Goal: Task Accomplishment & Management: Complete application form

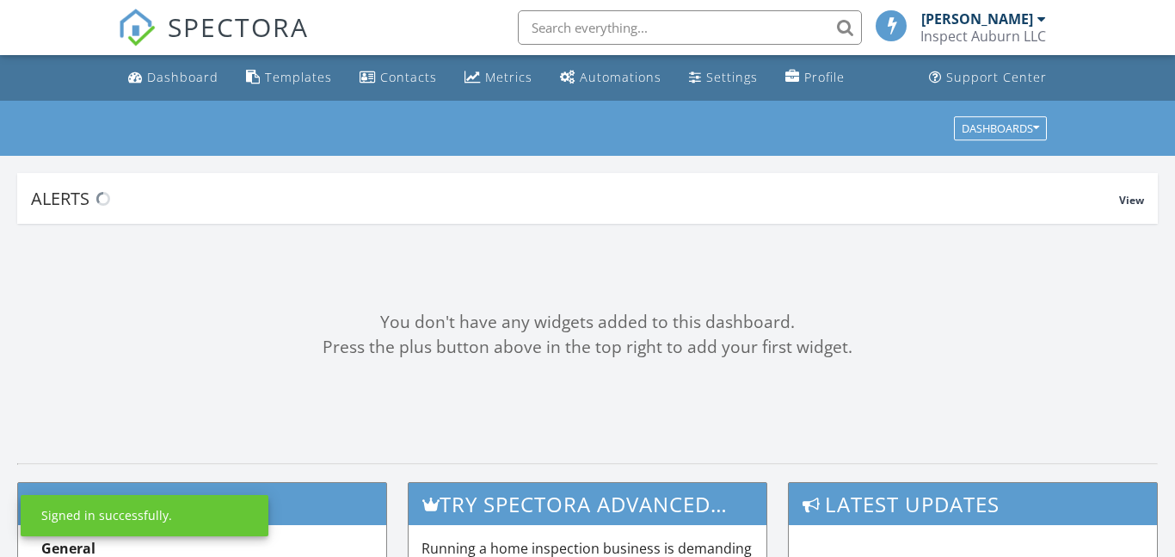
click at [399, 224] on div "Alerts View" at bounding box center [587, 198] width 1141 height 51
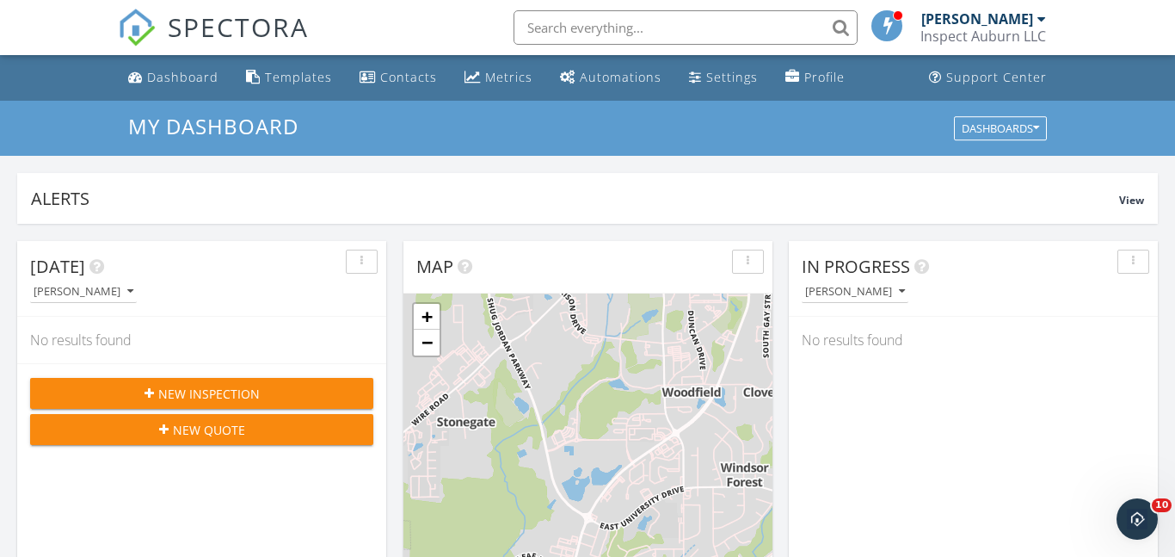
click at [280, 262] on div "[DATE]" at bounding box center [188, 267] width 317 height 26
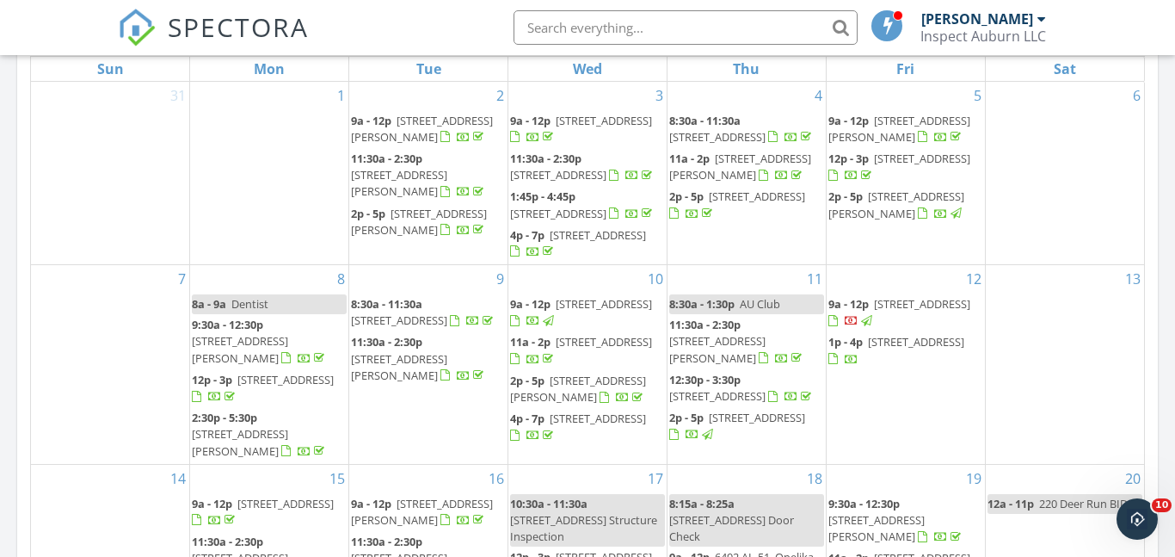
scroll to position [682, 0]
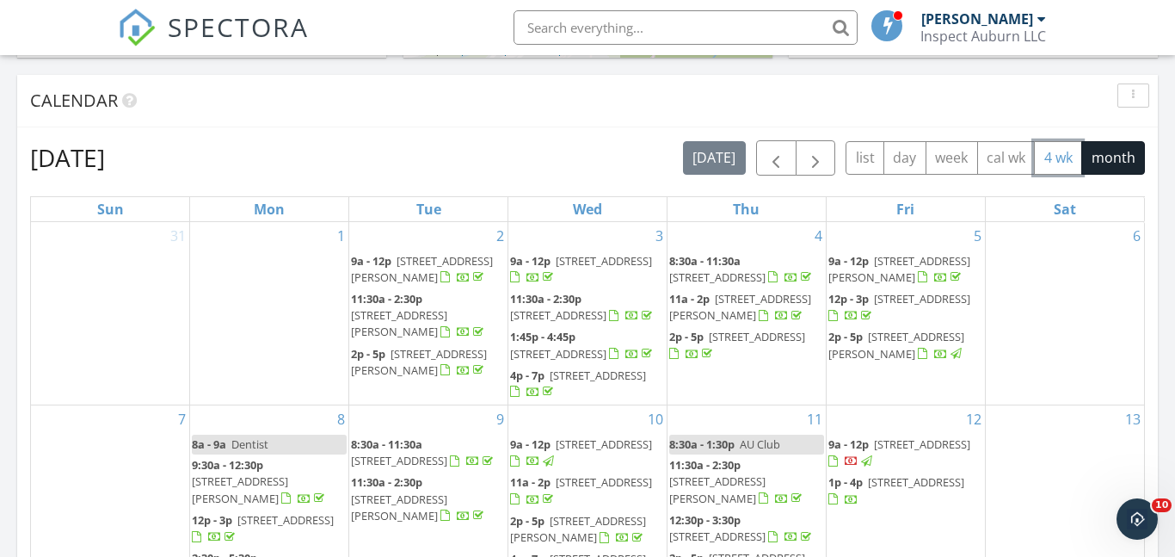
click at [1054, 157] on button "4 wk" at bounding box center [1058, 158] width 48 height 34
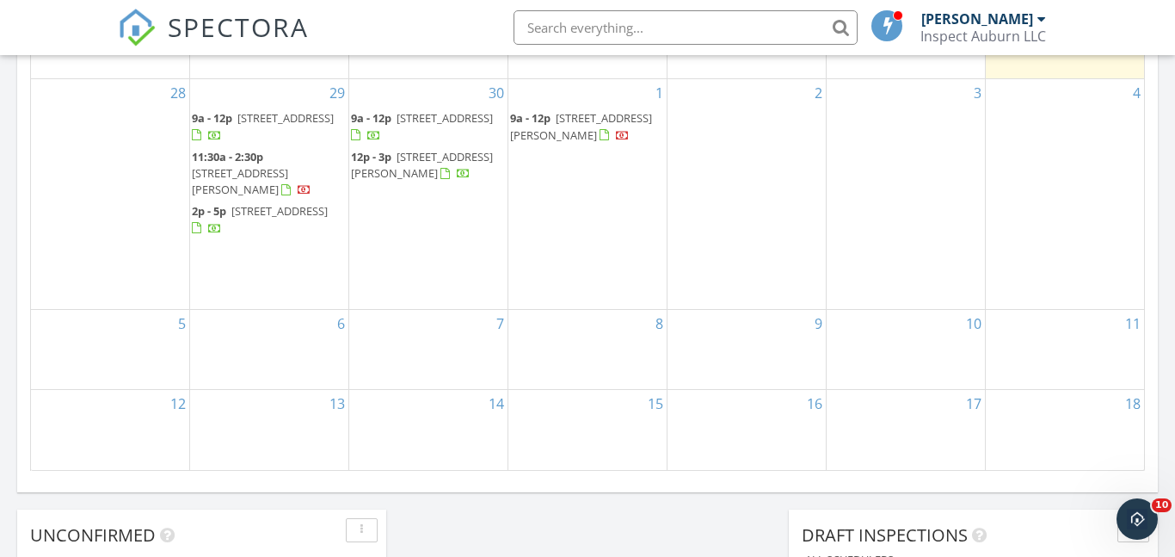
scroll to position [1112, 0]
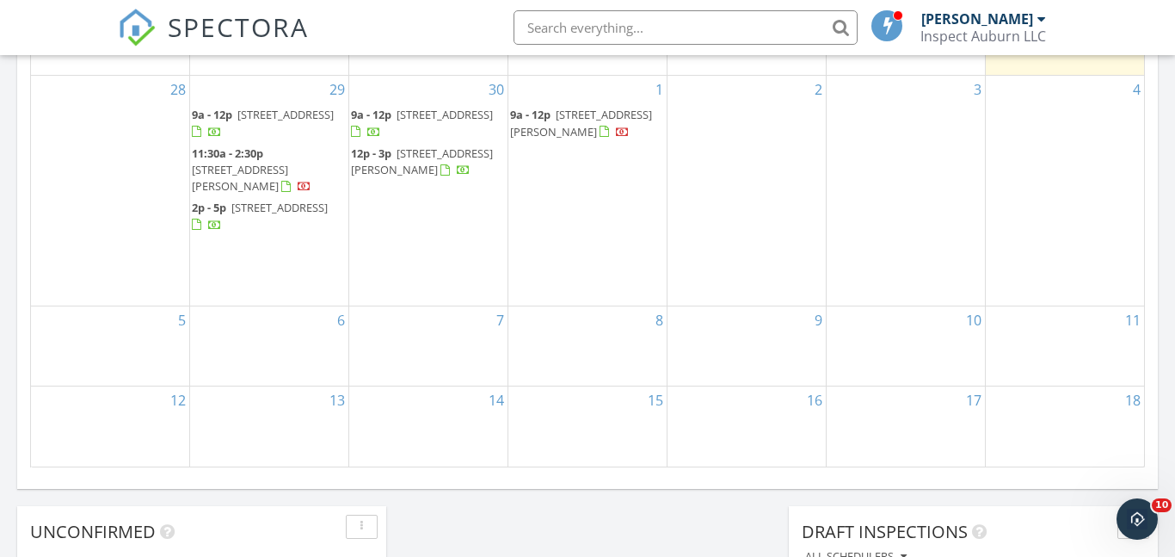
click at [890, 116] on div "3" at bounding box center [906, 190] width 158 height 229
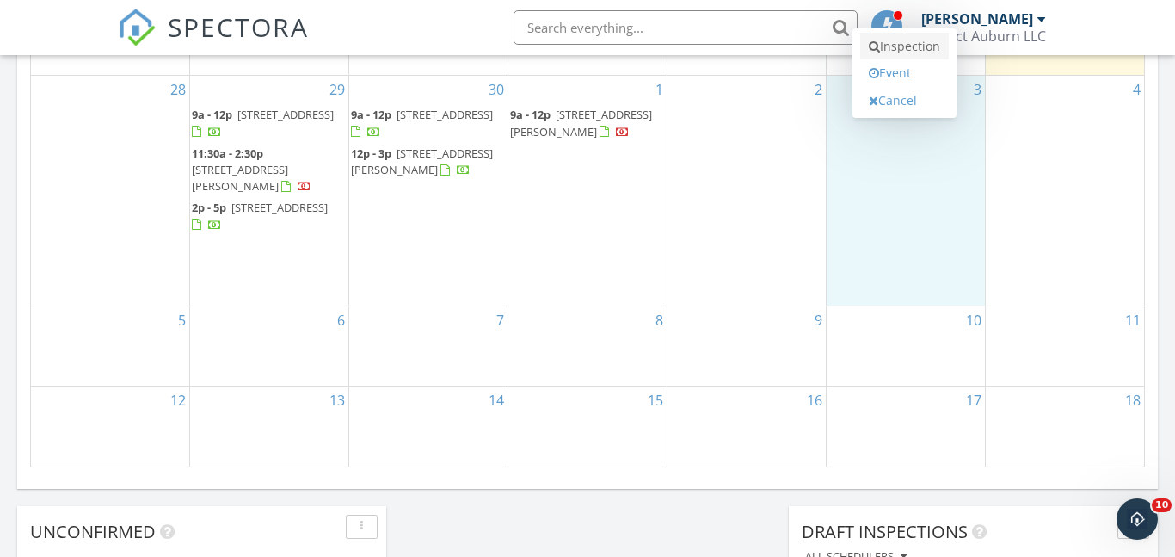
click at [911, 42] on link "Inspection" at bounding box center [904, 47] width 89 height 28
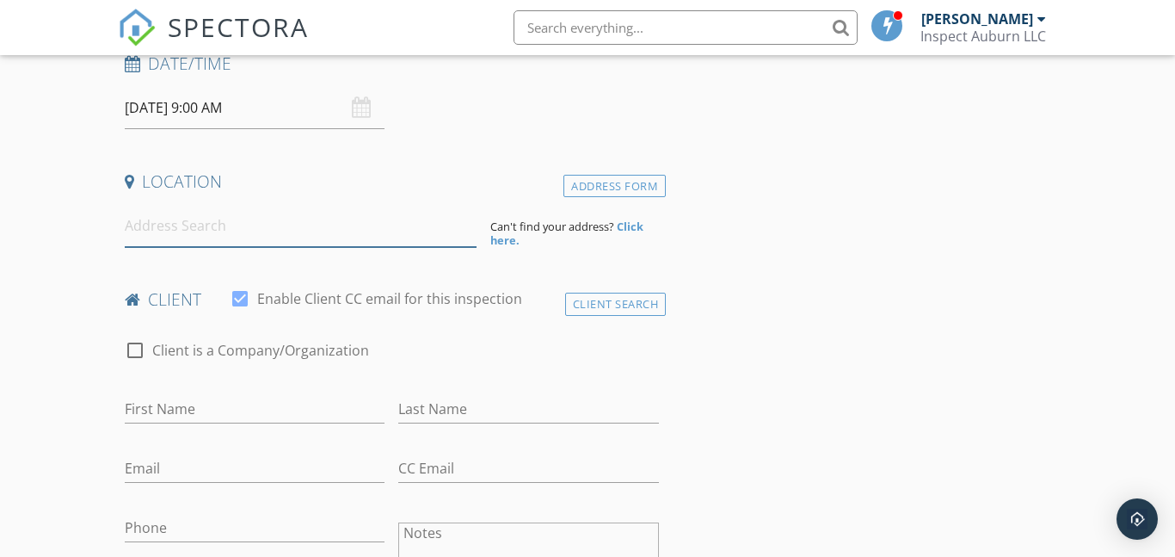
click at [191, 233] on input at bounding box center [301, 226] width 352 height 42
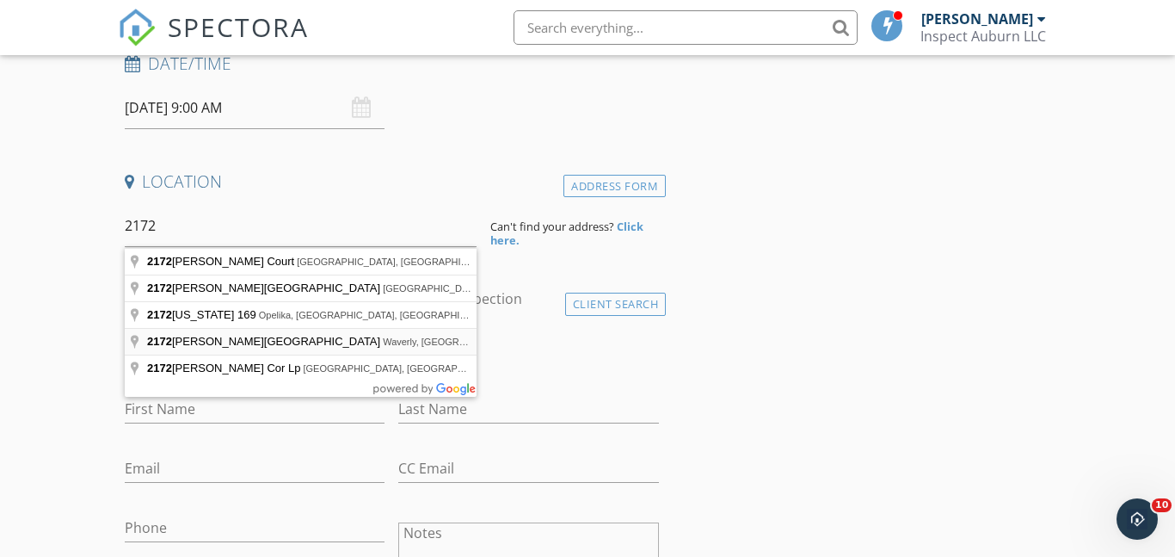
type input "2172 Covey Drive, Waverly, AL, USA"
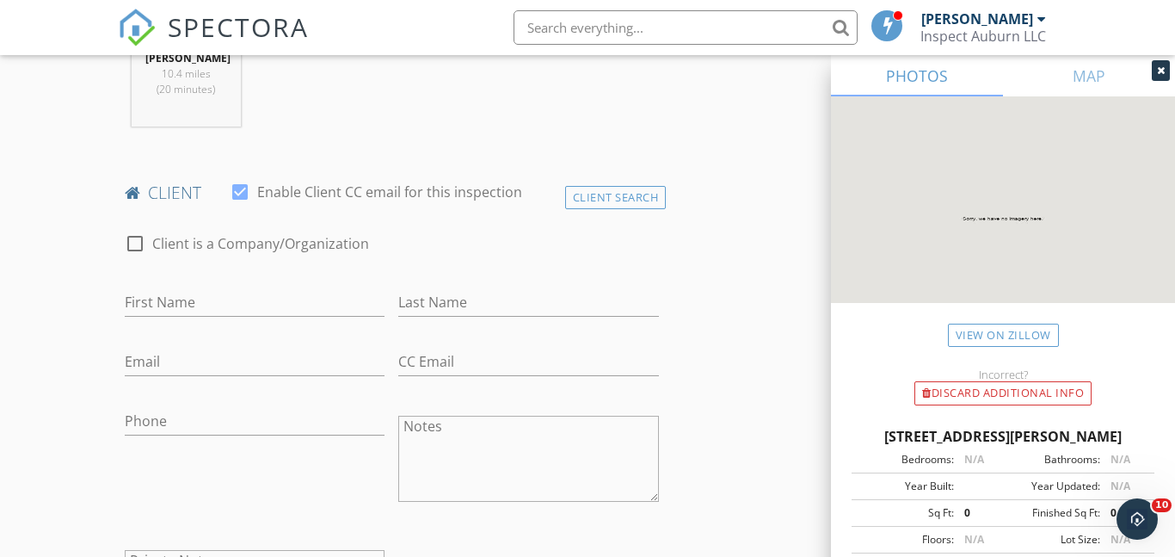
scroll to position [745, 0]
click at [146, 293] on input "First Name" at bounding box center [255, 299] width 261 height 28
type input "Vianna"
click at [422, 296] on input "Last Name" at bounding box center [528, 299] width 261 height 28
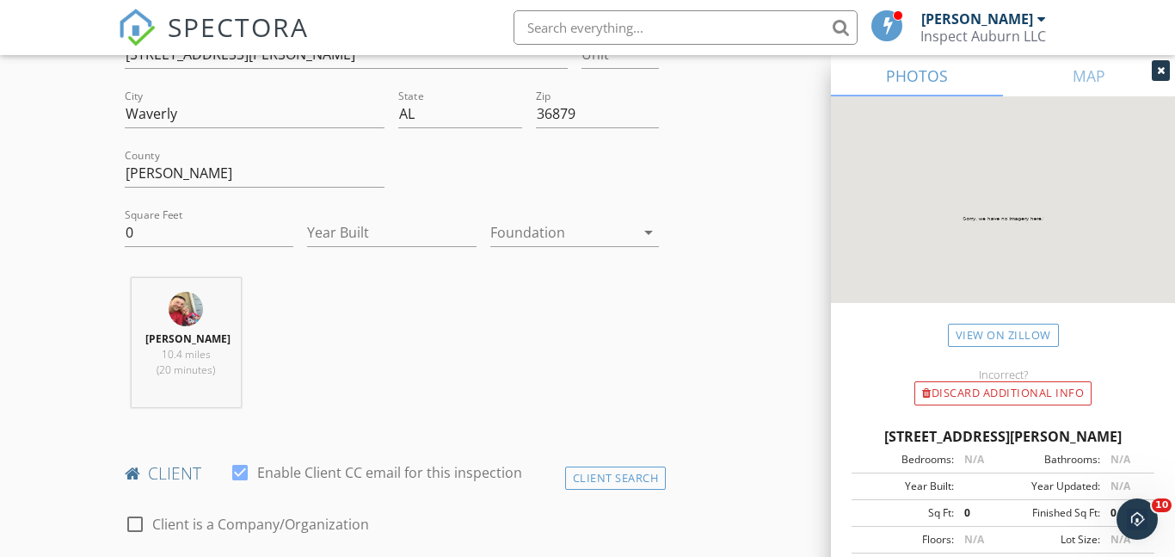
scroll to position [460, 0]
type input "Dooley"
click at [163, 231] on input "0" at bounding box center [209, 233] width 169 height 28
type input "2493"
click at [337, 231] on input "Year Built" at bounding box center [391, 233] width 169 height 28
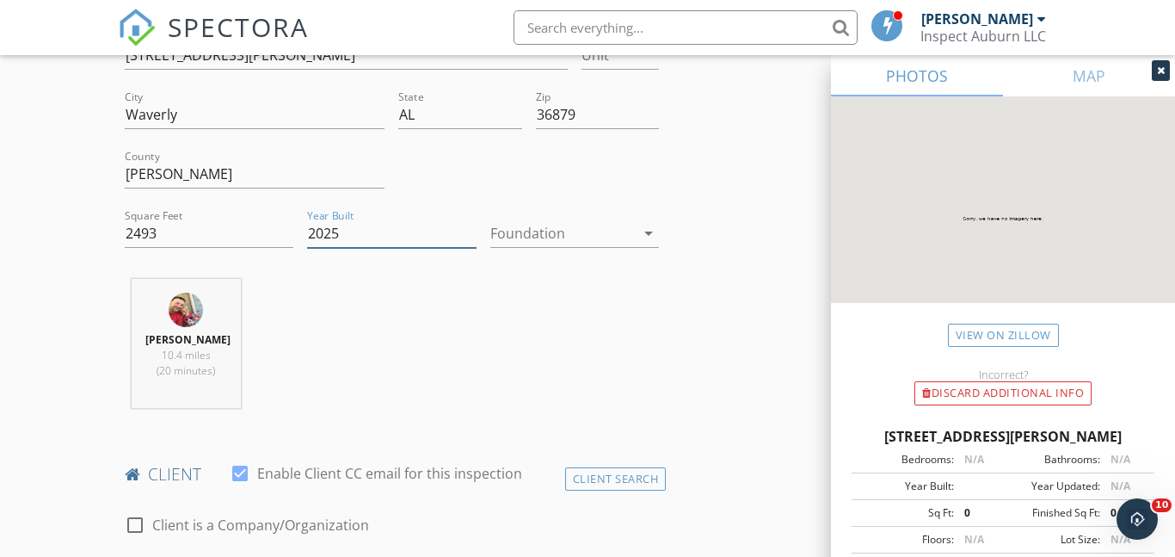
type input "2025"
click at [526, 243] on div at bounding box center [562, 233] width 145 height 28
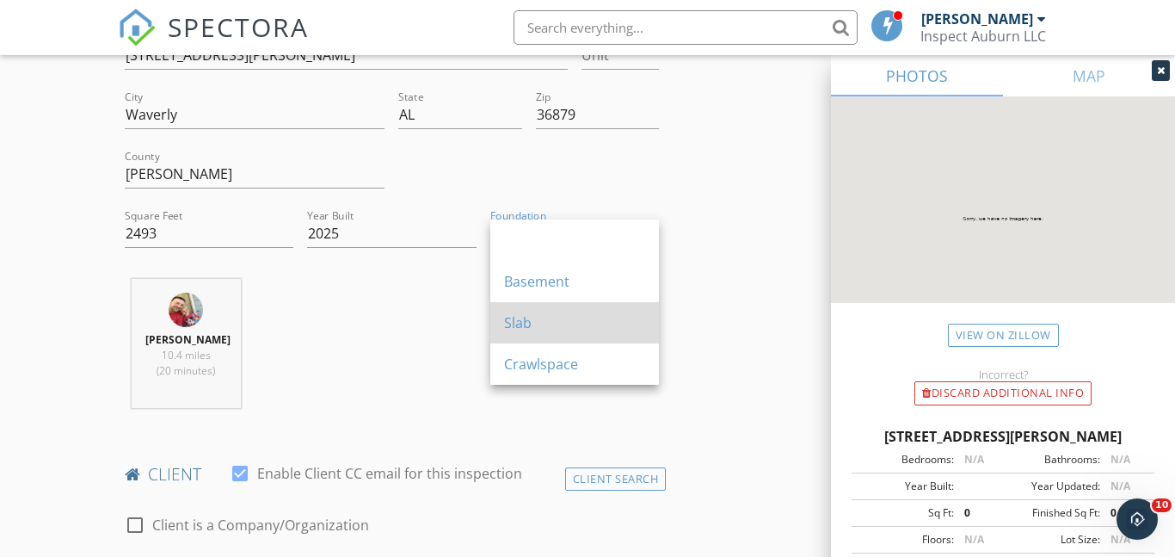
click at [537, 331] on div "Slab" at bounding box center [574, 322] width 141 height 21
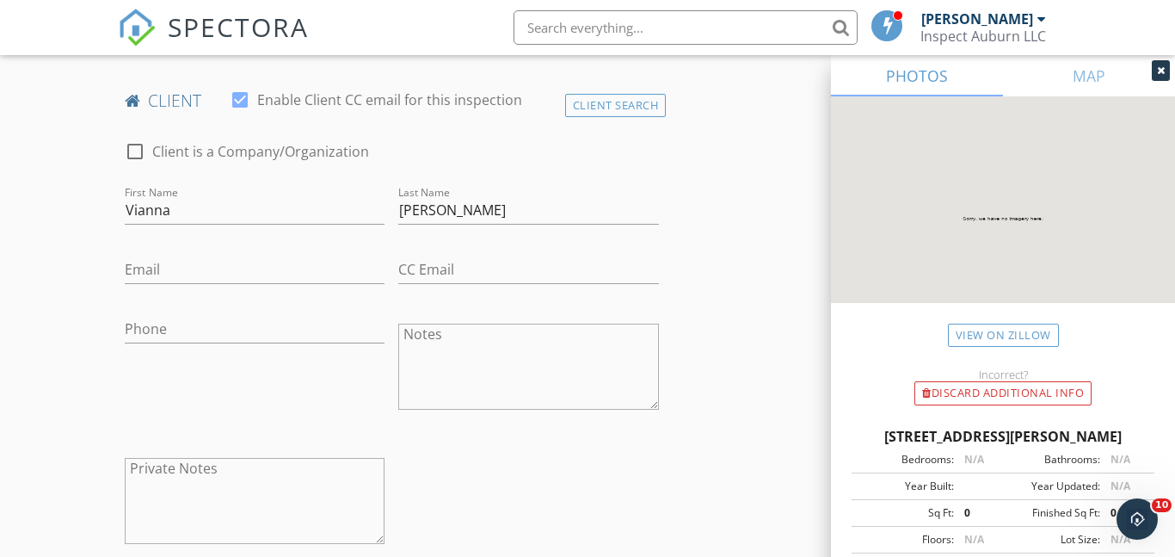
scroll to position [841, 0]
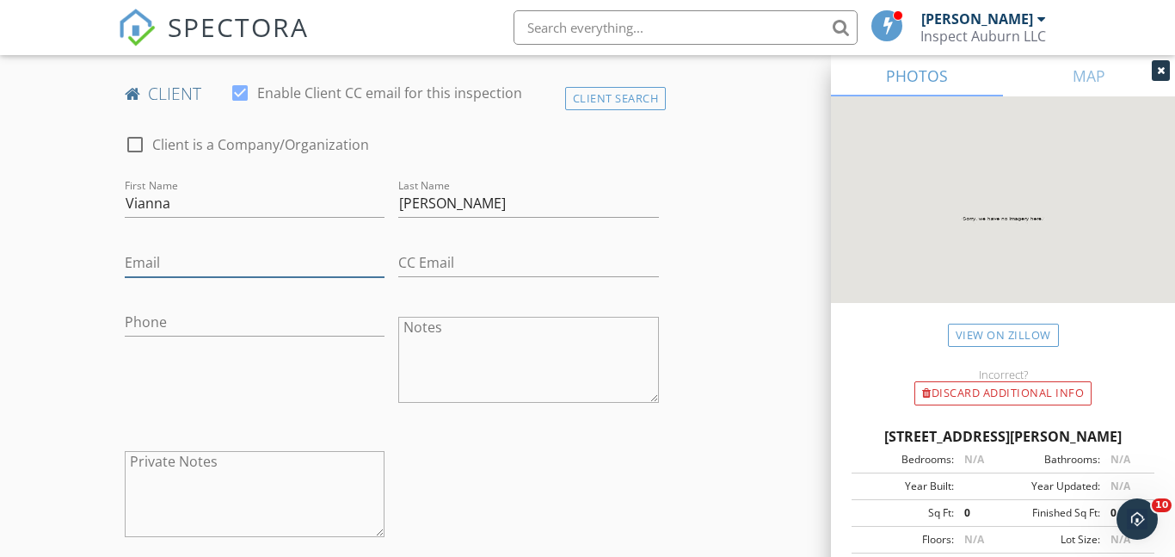
click at [145, 265] on input "Email" at bounding box center [255, 263] width 261 height 28
type input "talkrealestate2@gmail.com"
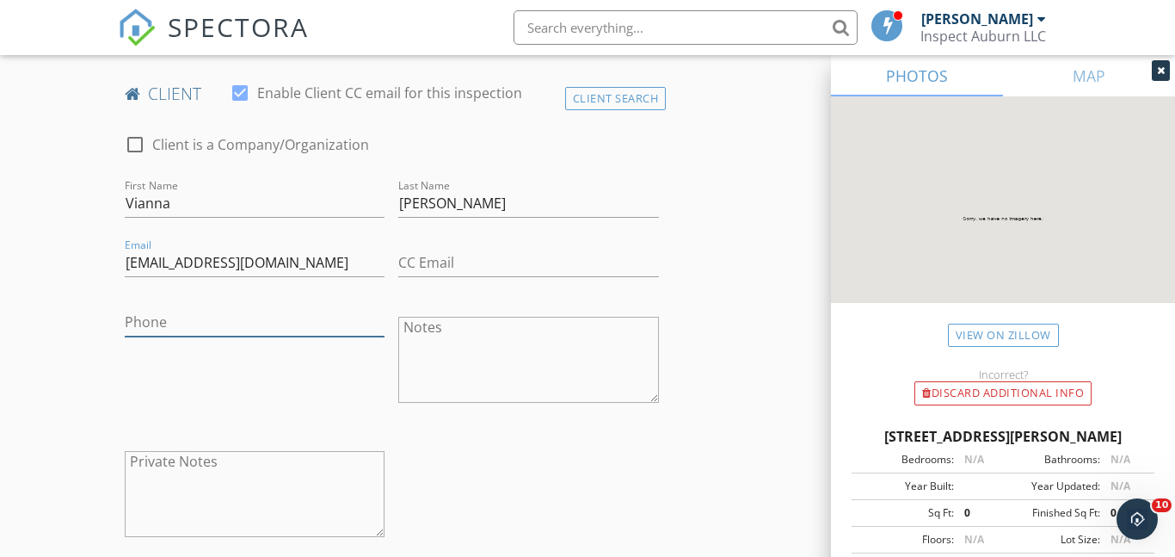
click at [141, 311] on input "Phone" at bounding box center [255, 322] width 261 height 28
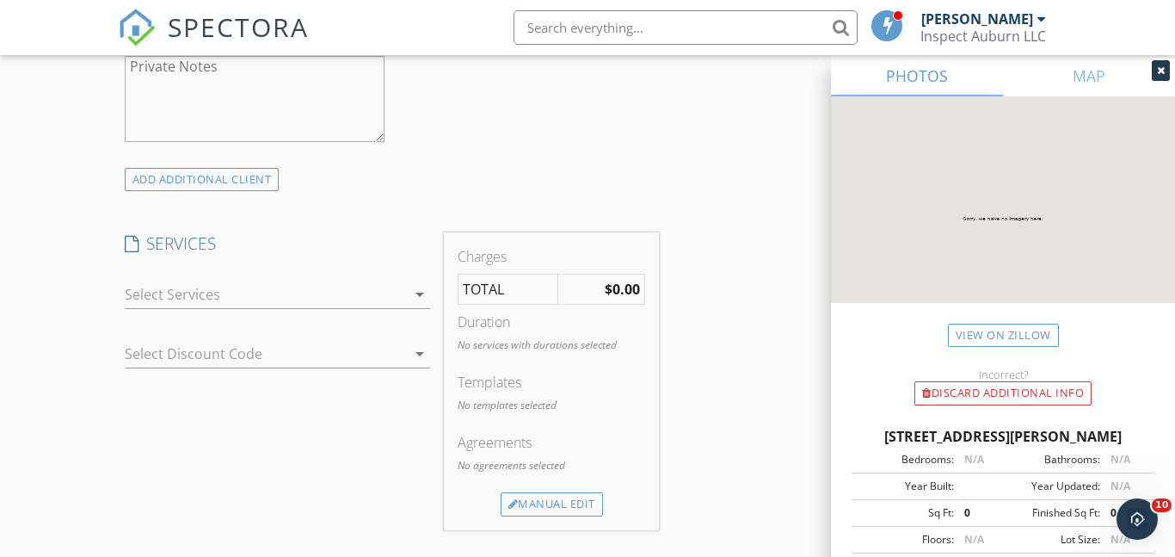
scroll to position [1239, 0]
type input "334-728-5510"
click at [206, 291] on div at bounding box center [266, 291] width 282 height 28
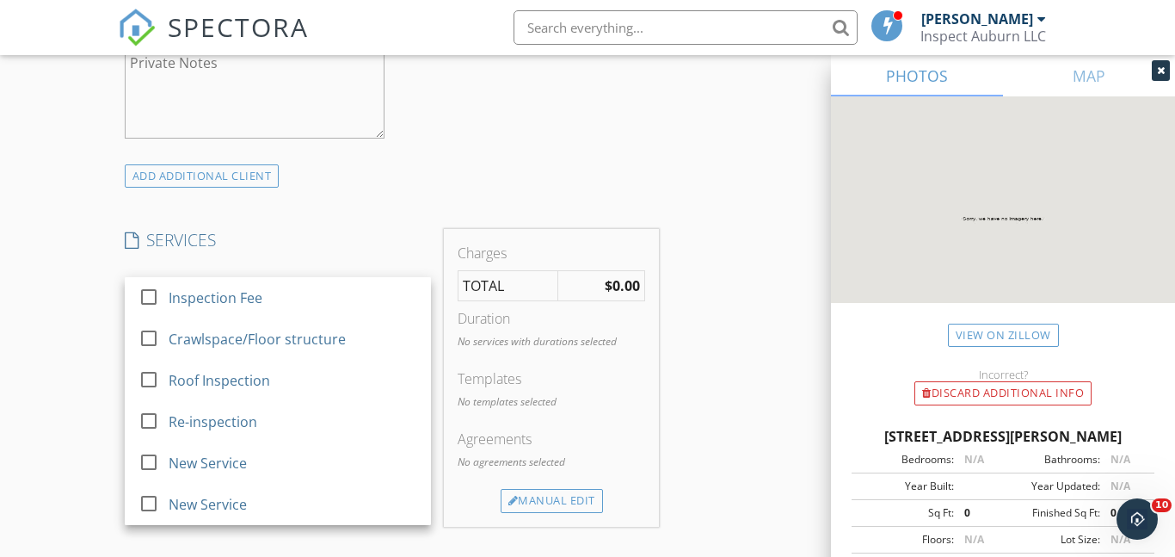
click at [206, 291] on div "Inspection Fee" at bounding box center [216, 297] width 94 height 21
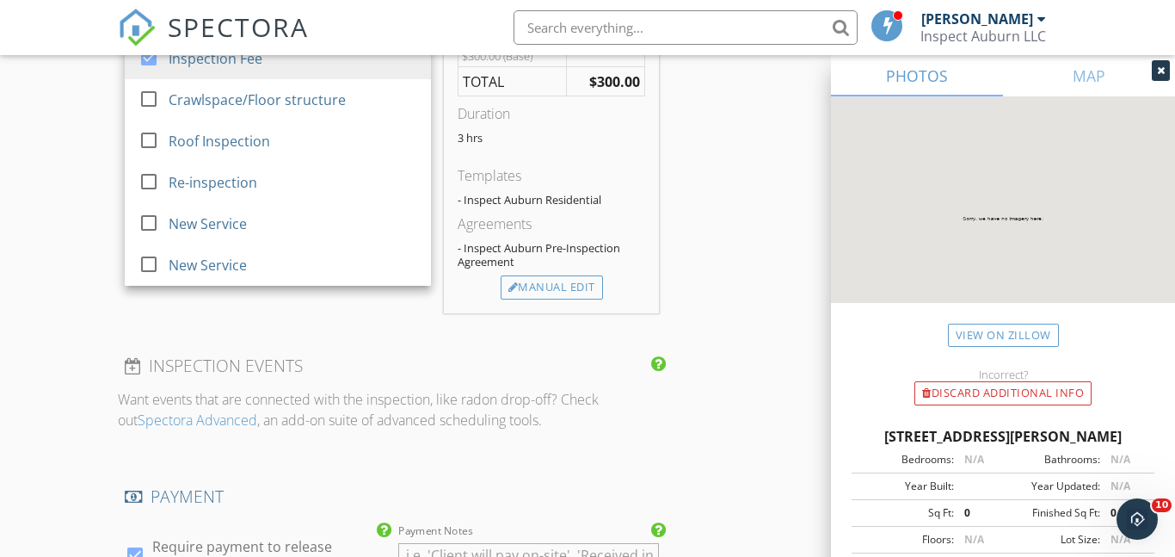
scroll to position [1494, 0]
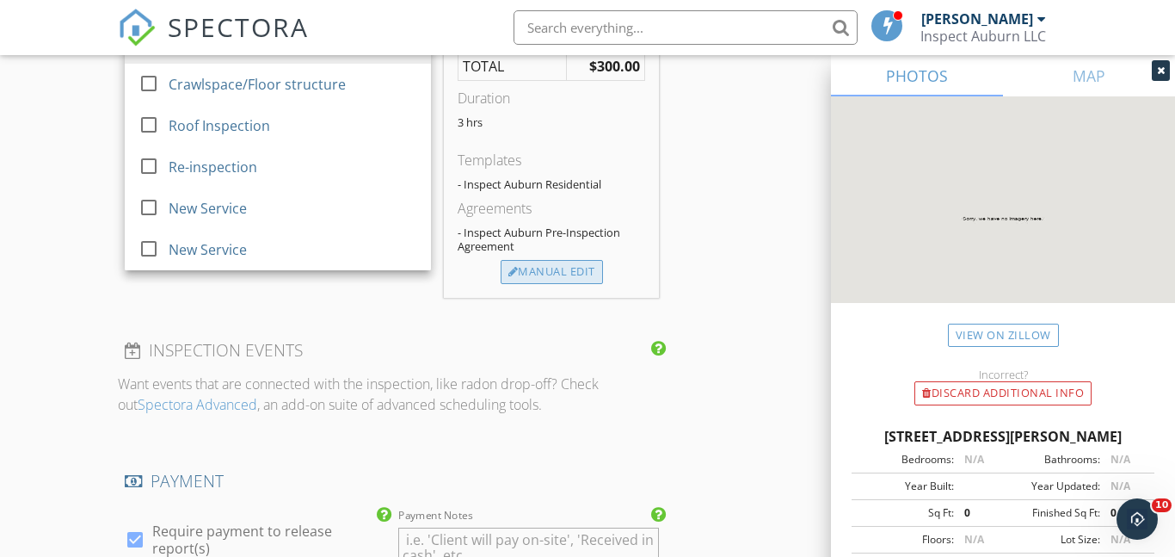
click at [592, 273] on div "Manual Edit" at bounding box center [552, 272] width 102 height 24
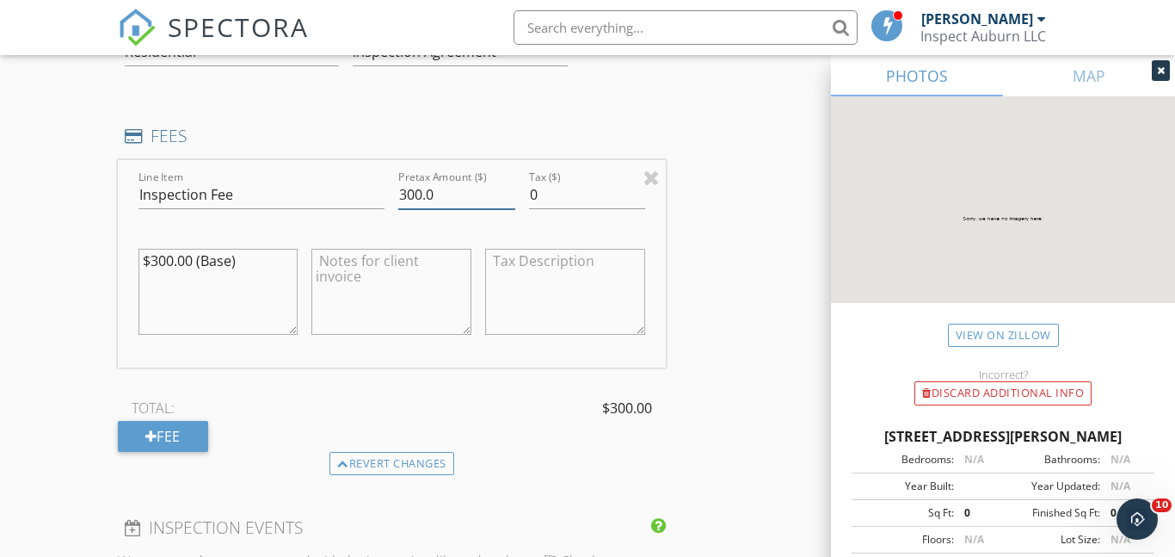
click at [420, 197] on input "300.0" at bounding box center [456, 195] width 116 height 28
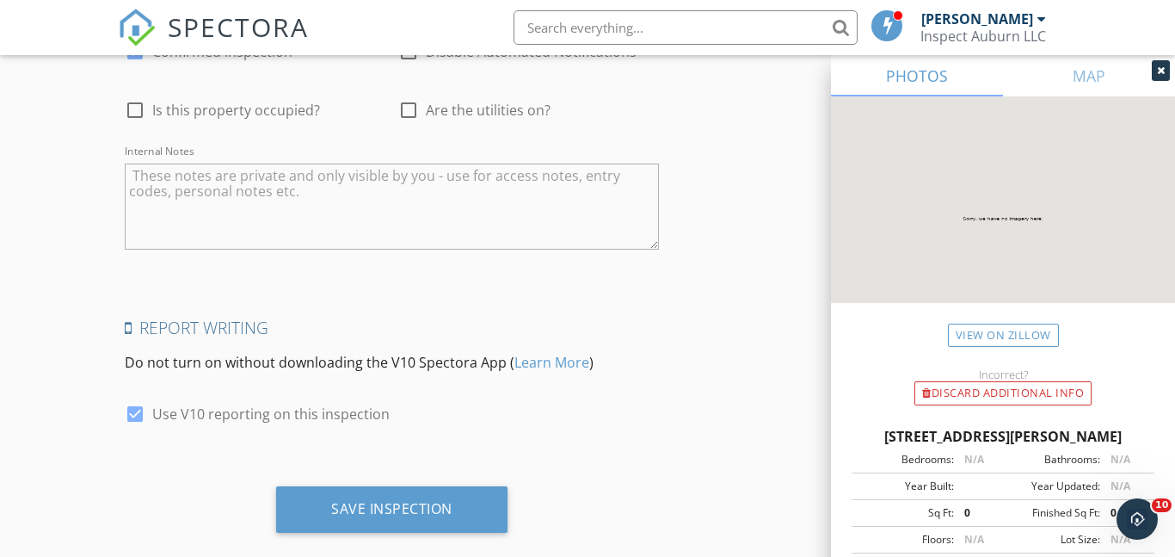
scroll to position [2768, 0]
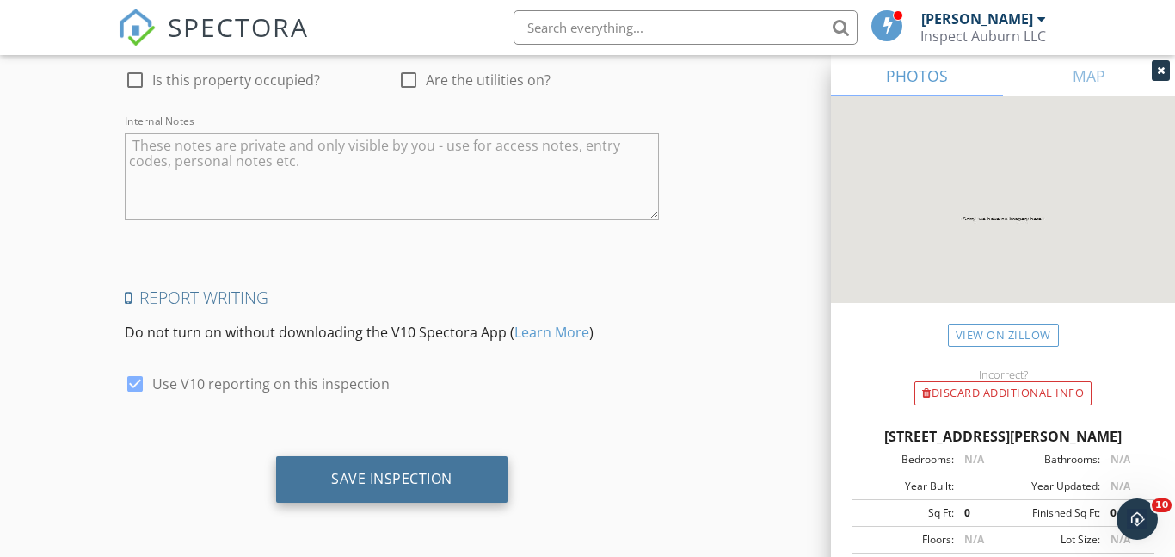
type input "375.0"
click at [409, 478] on div "Save Inspection" at bounding box center [391, 478] width 121 height 17
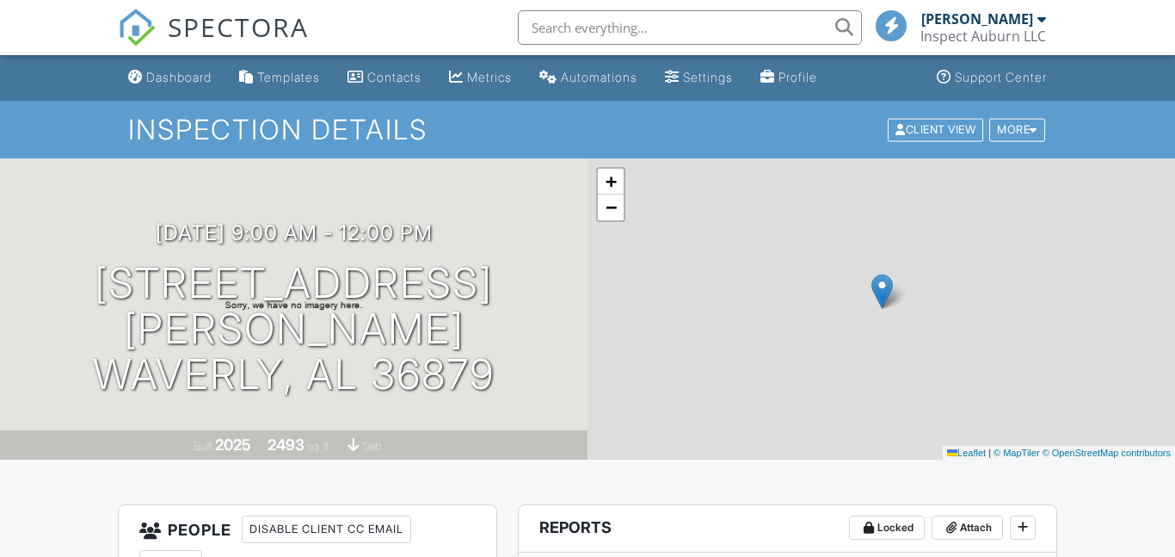
click at [173, 79] on div "Dashboard" at bounding box center [178, 77] width 65 height 15
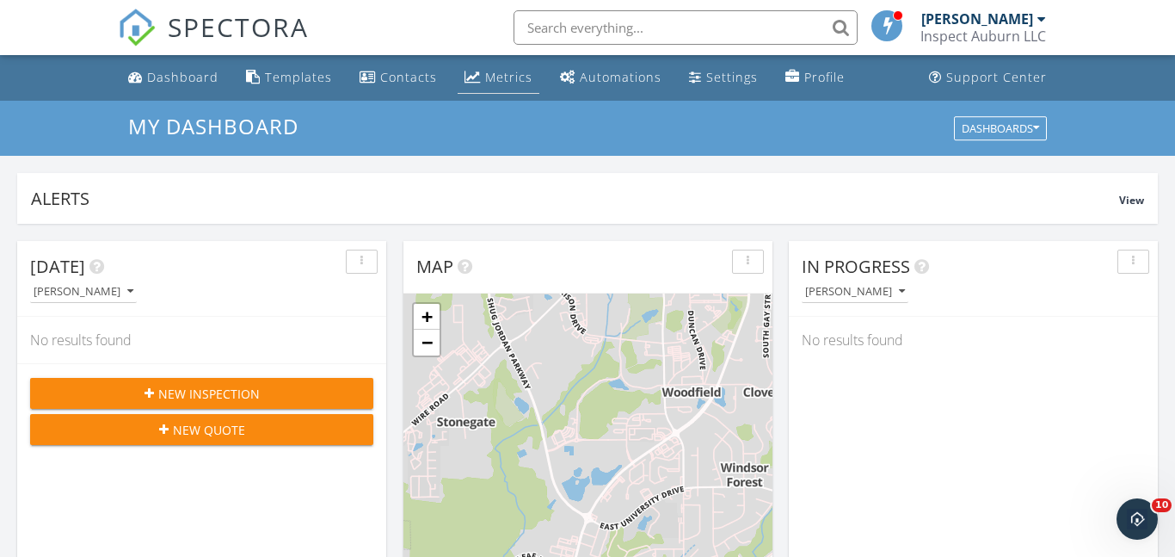
click at [489, 85] on link "Metrics" at bounding box center [499, 78] width 82 height 32
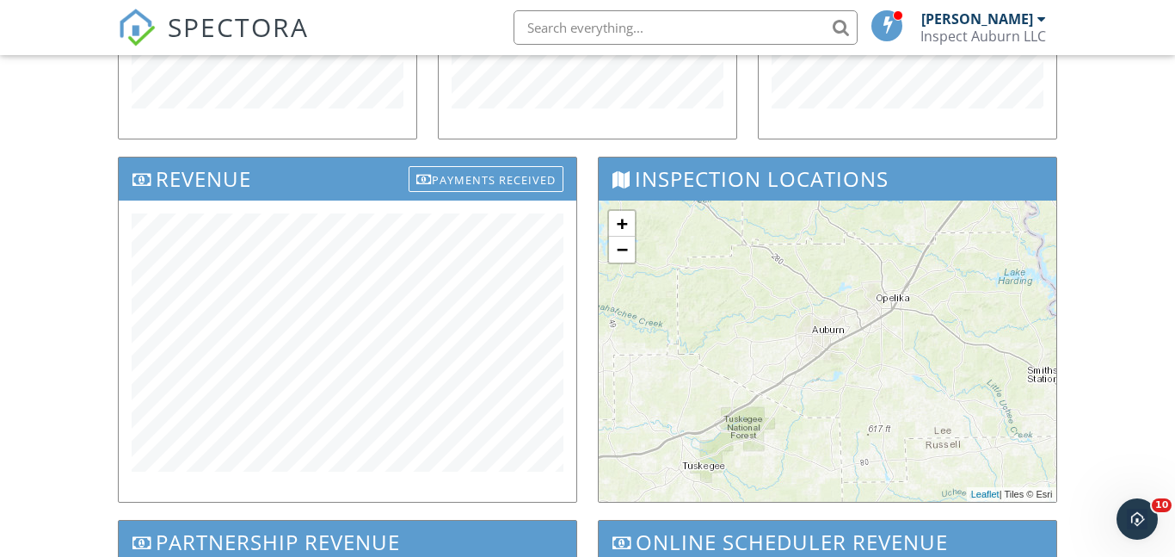
scroll to position [486, 0]
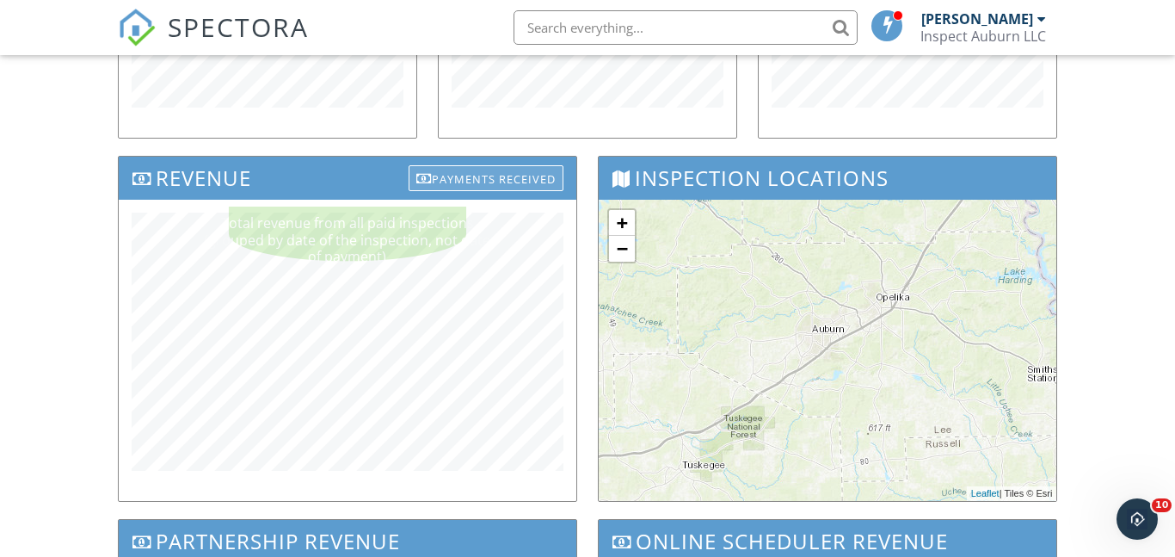
click at [484, 172] on div "Payments Received" at bounding box center [486, 178] width 155 height 26
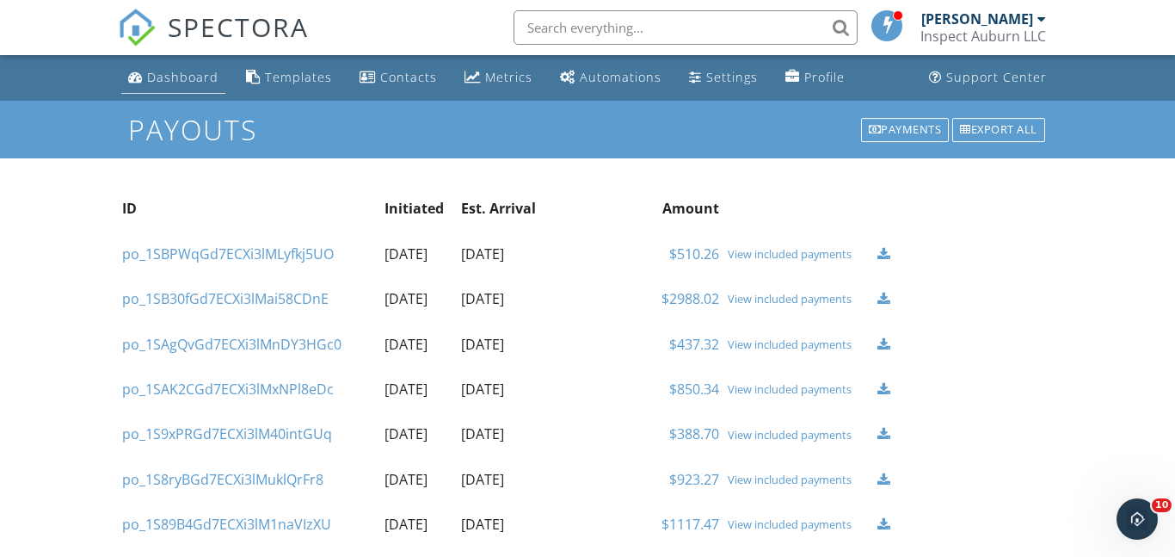
click at [190, 76] on div "Dashboard" at bounding box center [182, 77] width 71 height 16
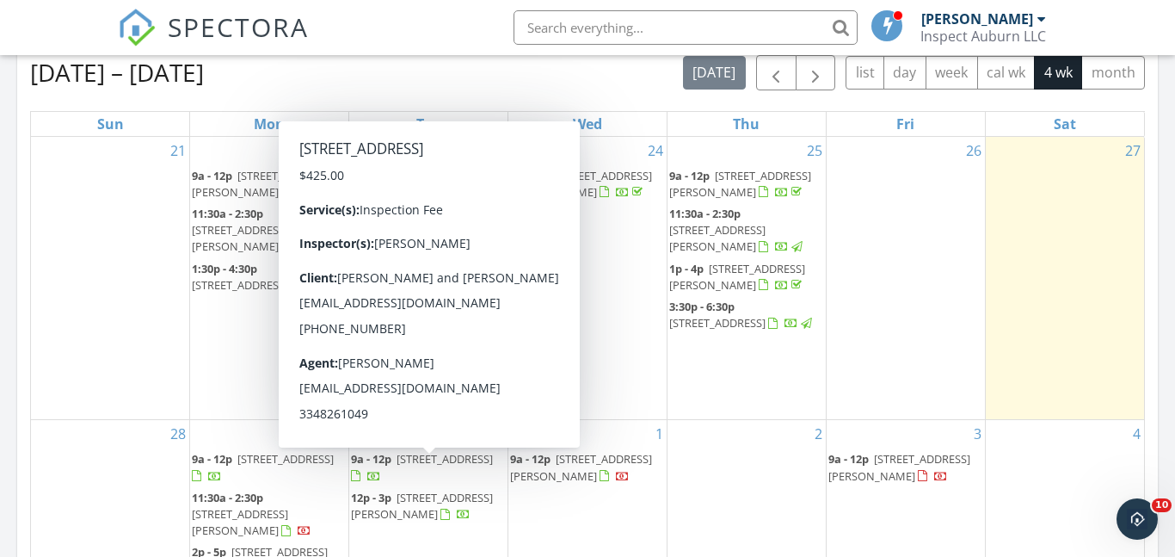
scroll to position [768, 0]
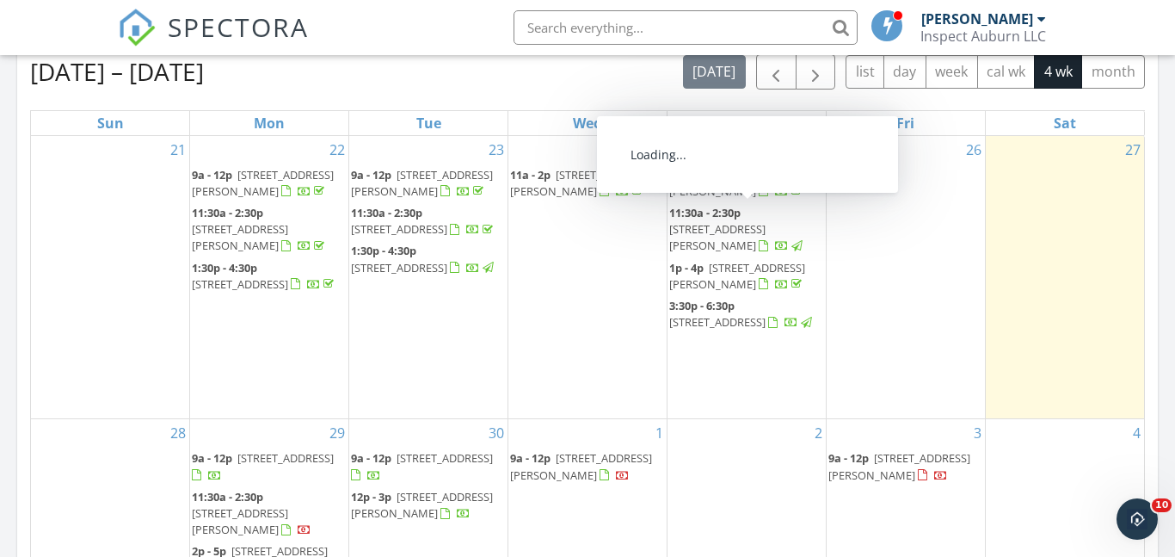
click at [720, 223] on span "[STREET_ADDRESS][PERSON_NAME]" at bounding box center [717, 237] width 96 height 32
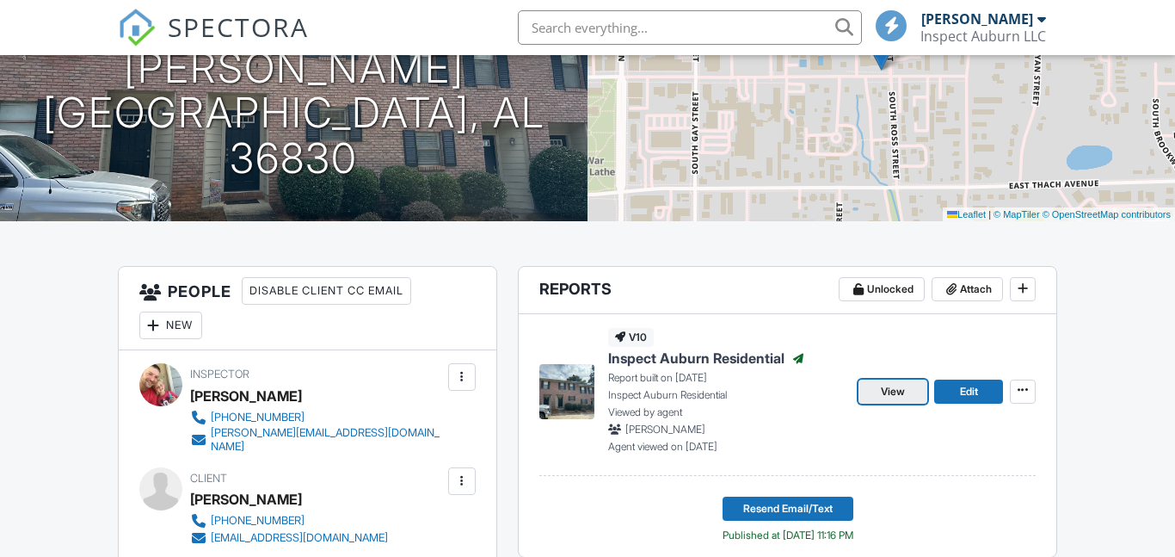
click at [899, 388] on span "View" at bounding box center [893, 391] width 24 height 17
